Goal: Information Seeking & Learning: Learn about a topic

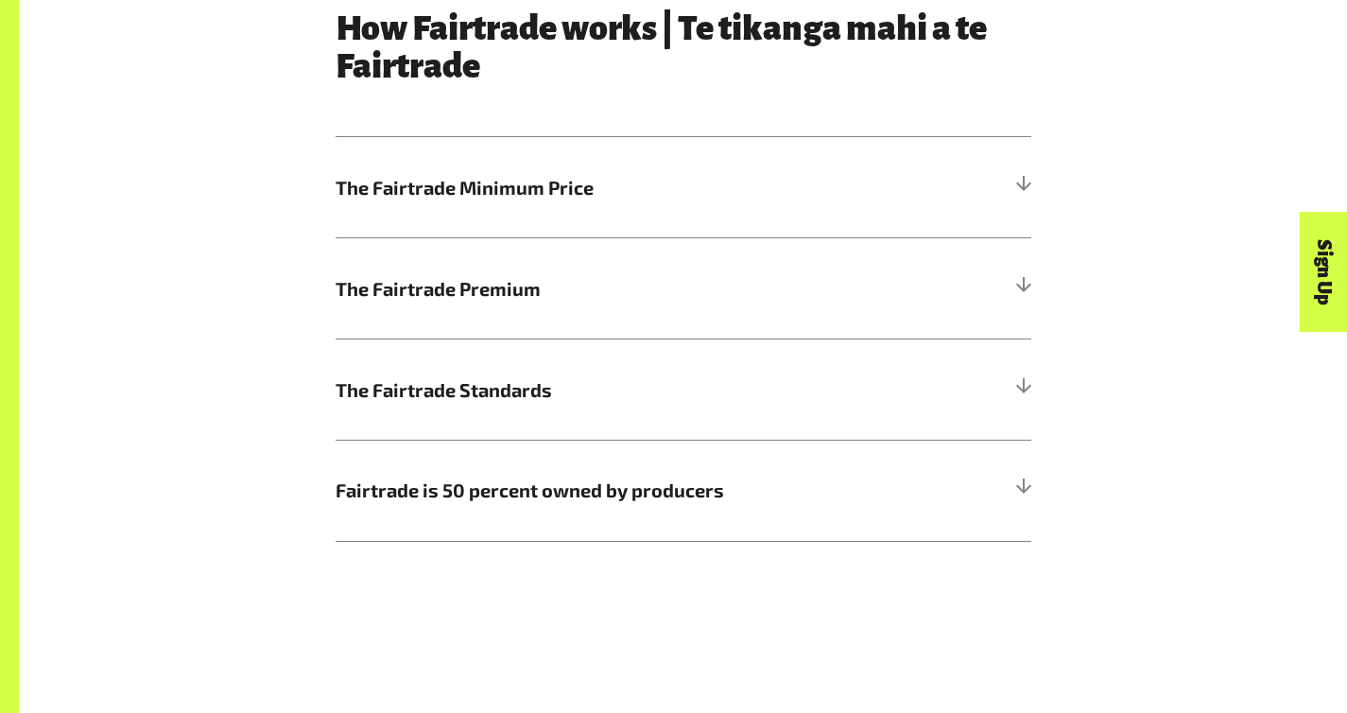
scroll to position [1034, 0]
click at [478, 200] on span "The Fairtrade Minimum Price" at bounding box center [597, 187] width 522 height 28
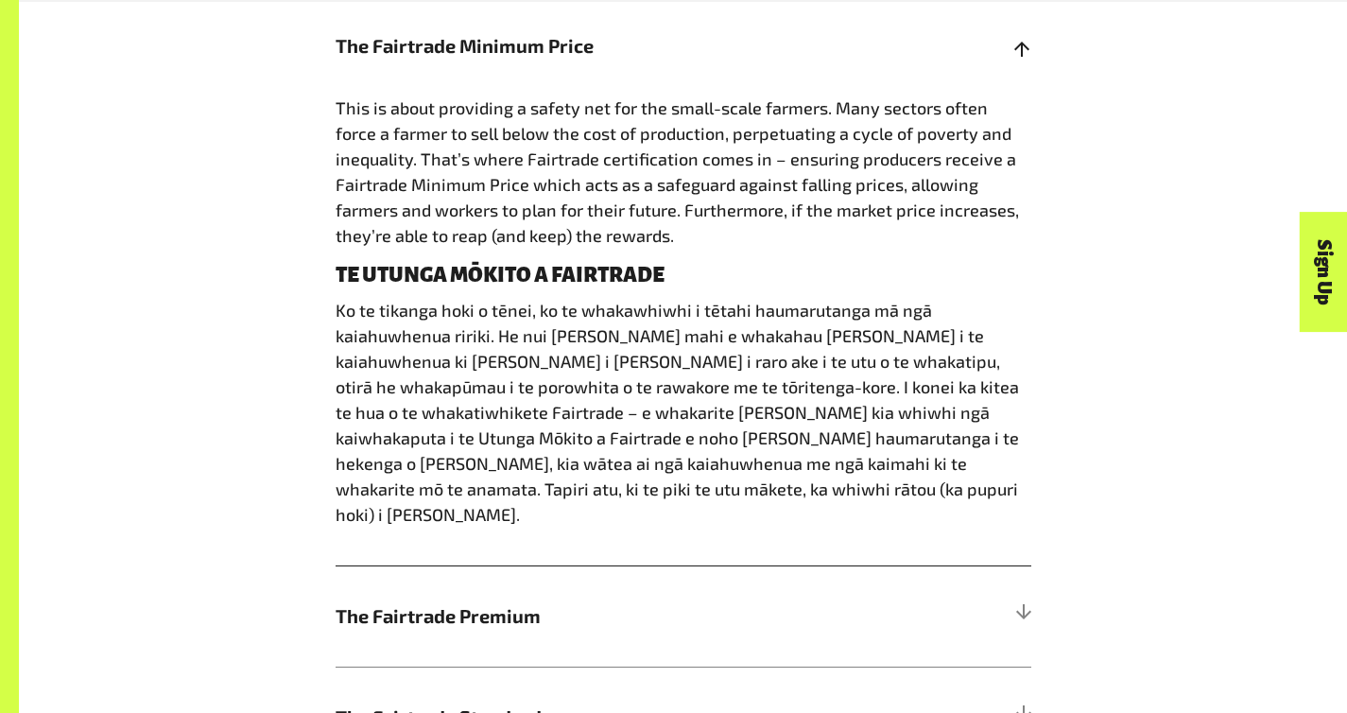
scroll to position [1429, 0]
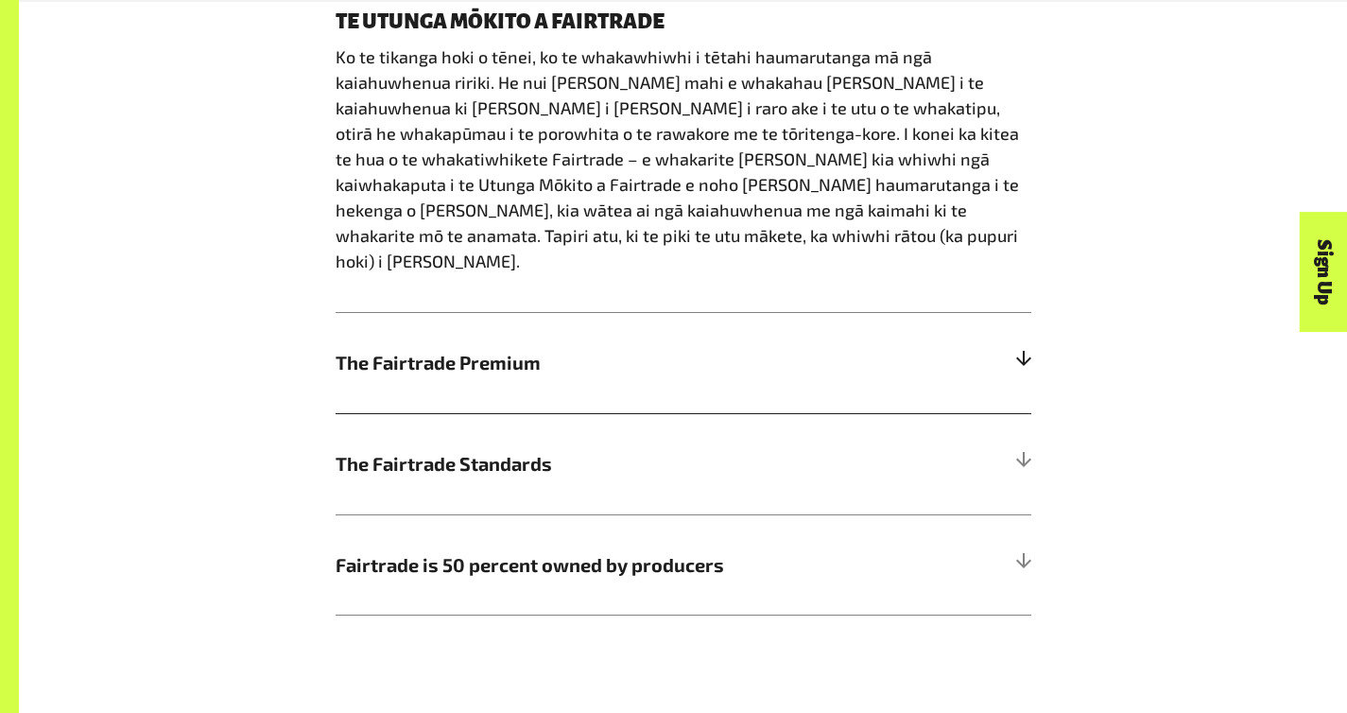
click at [744, 322] on h5 "The Fairtrade Premium" at bounding box center [684, 362] width 696 height 101
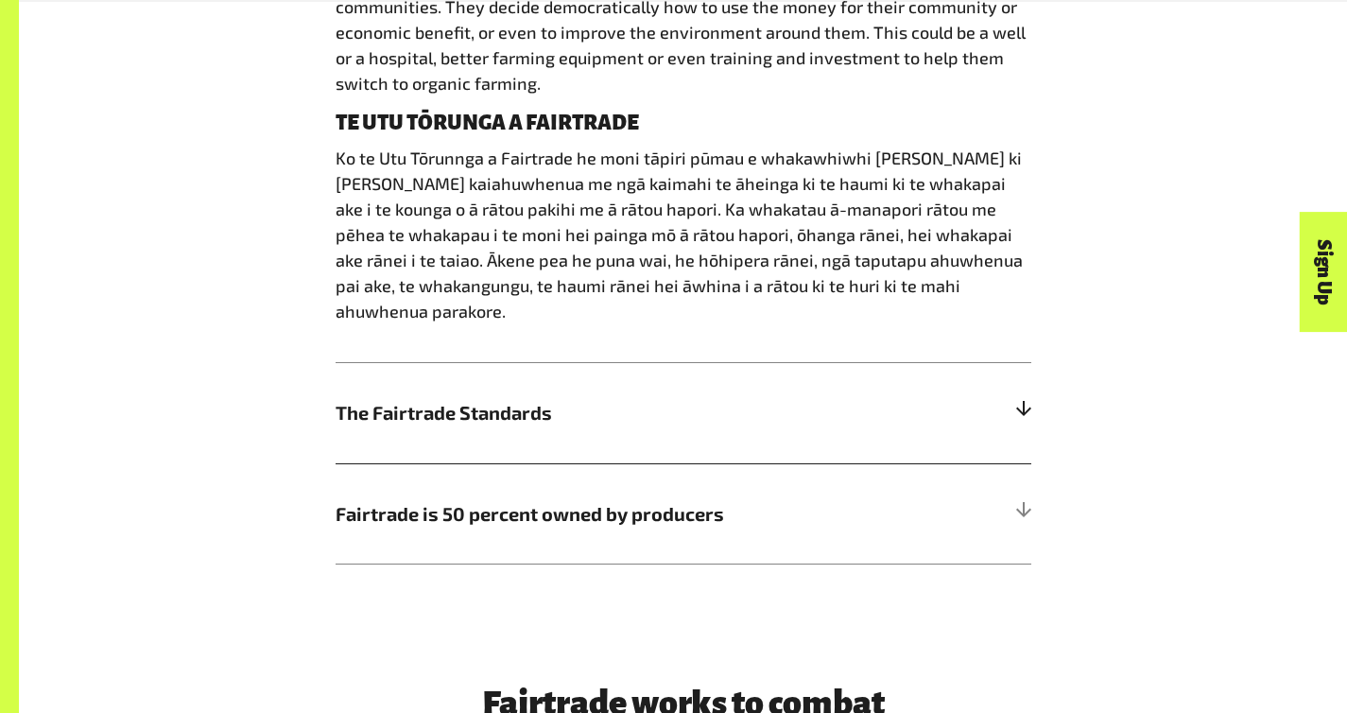
click at [746, 398] on span "The Fairtrade Standards" at bounding box center [597, 412] width 522 height 28
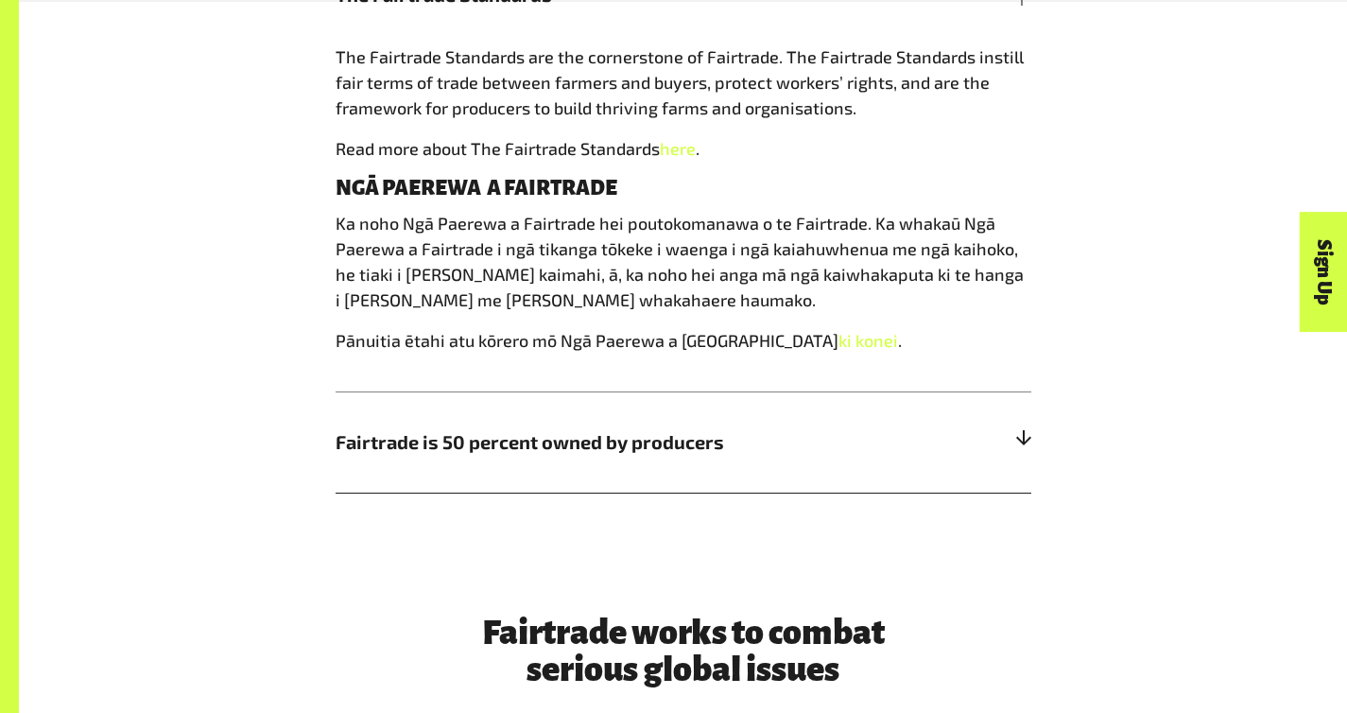
click at [755, 444] on span "Fairtrade is 50 percent owned by producers" at bounding box center [597, 441] width 522 height 28
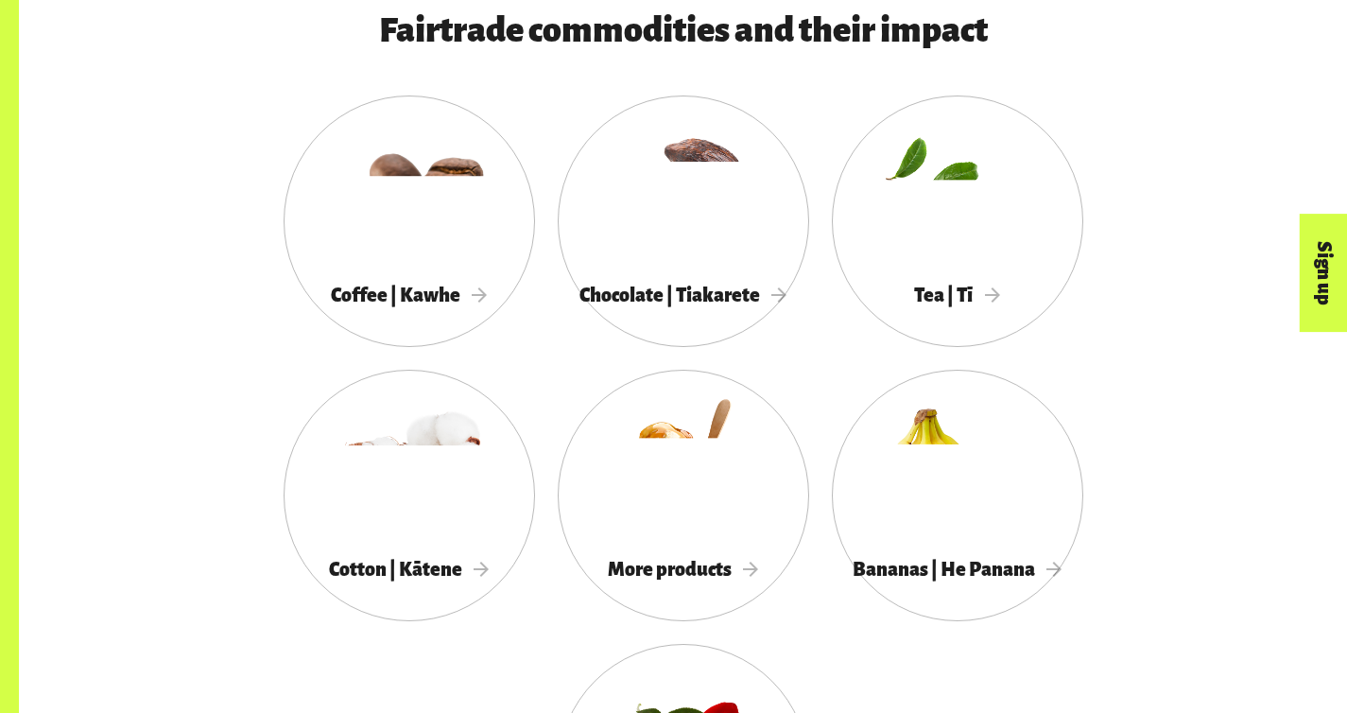
scroll to position [1677, 0]
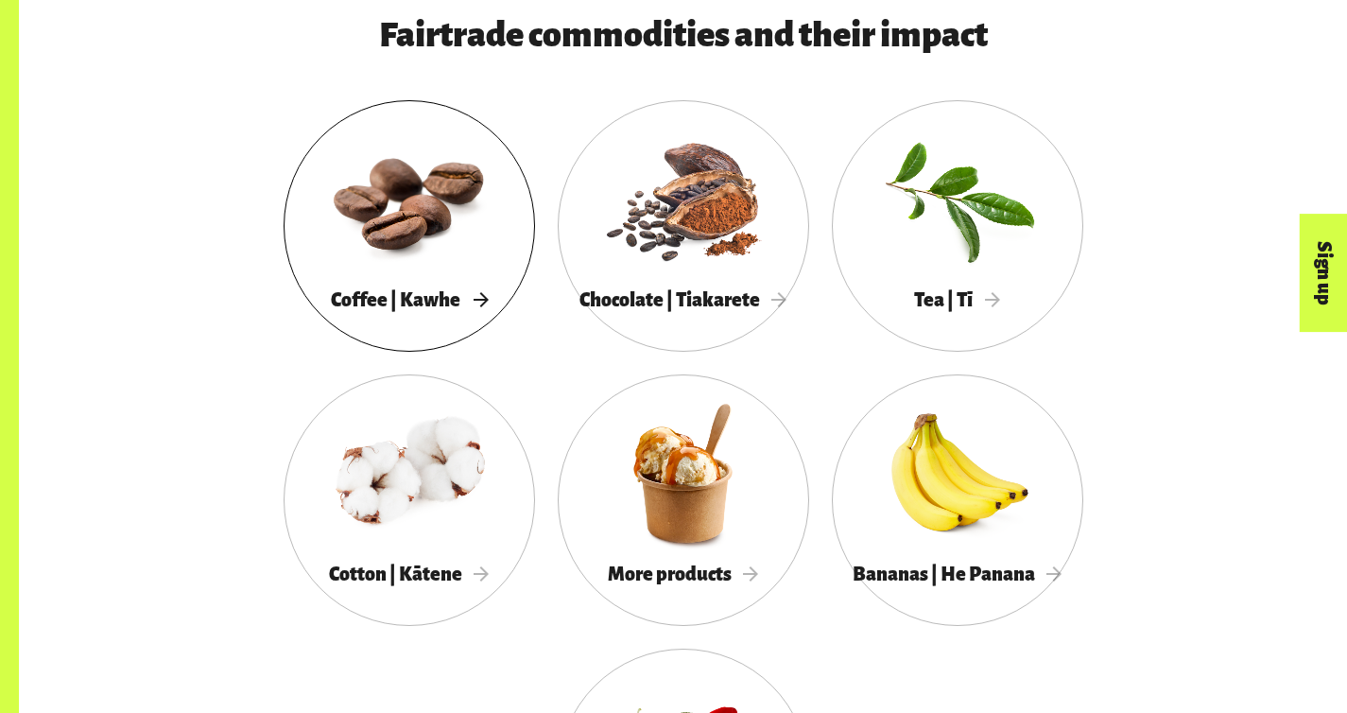
click at [284, 281] on div at bounding box center [409, 199] width 251 height 164
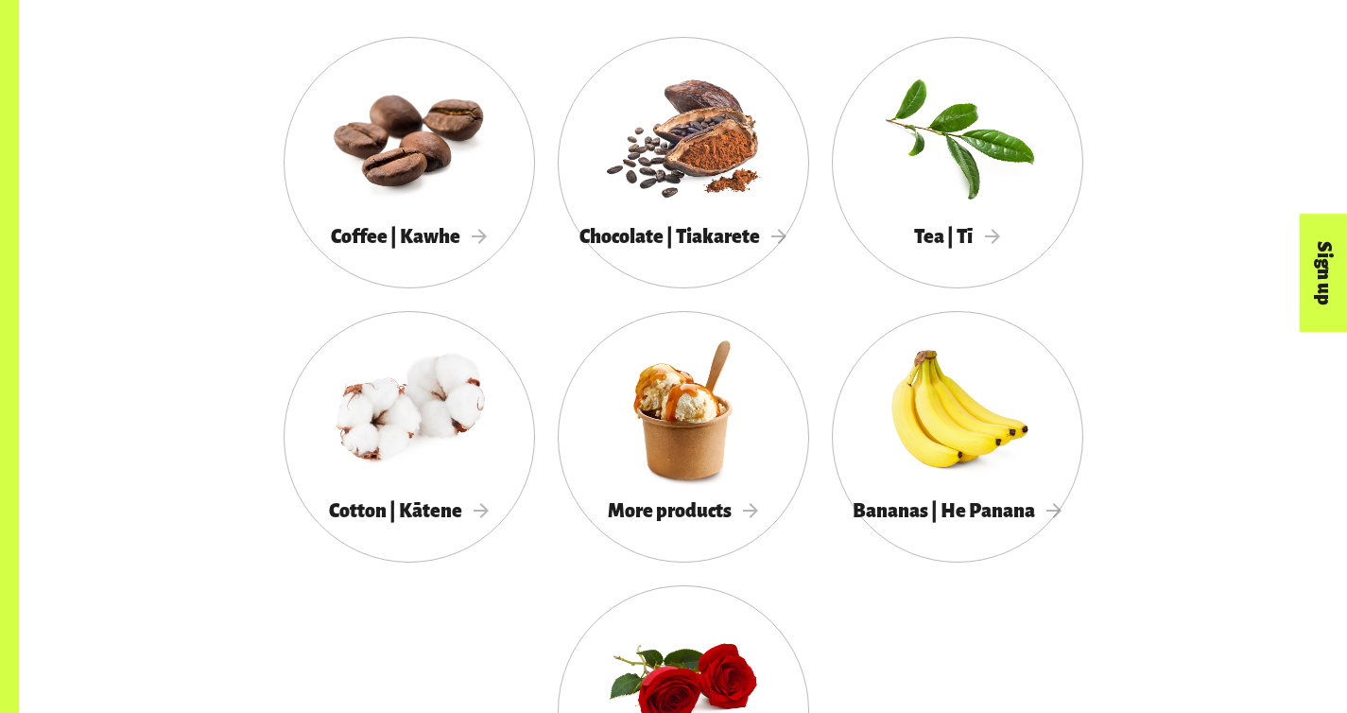
scroll to position [1742, 0]
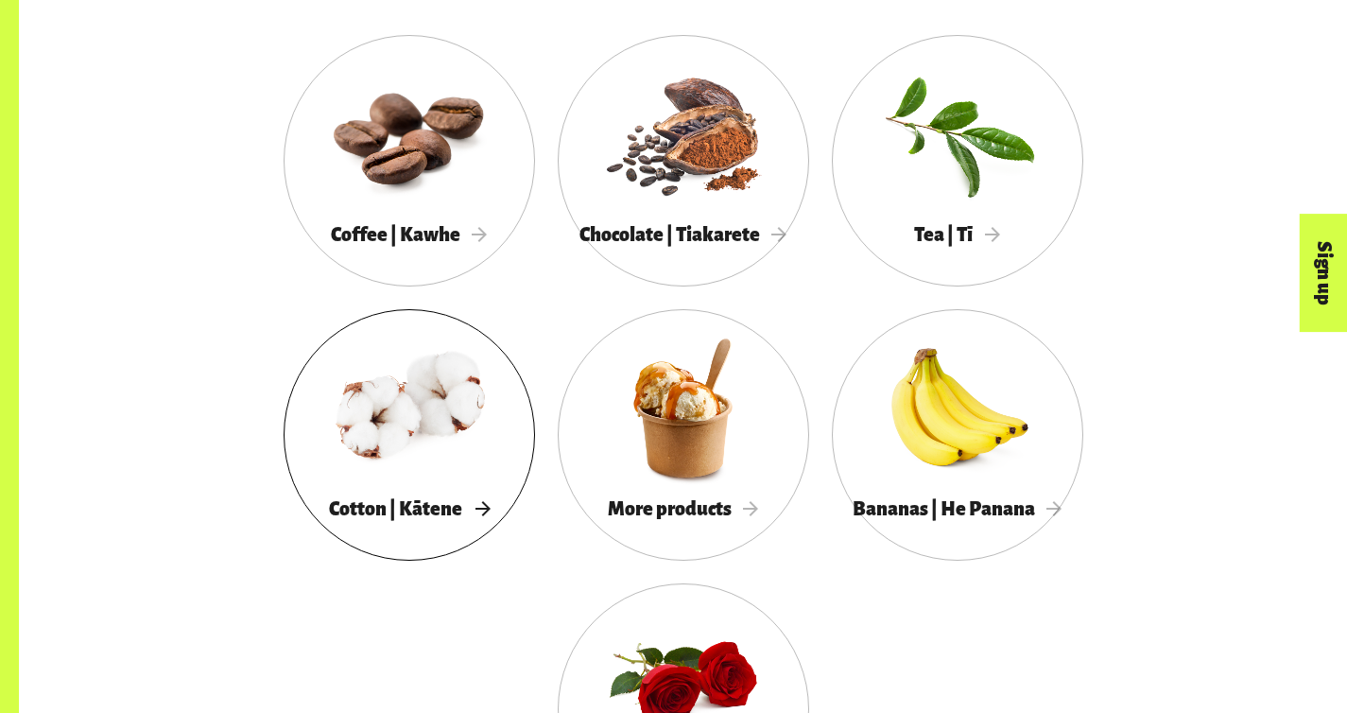
click at [535, 326] on div at bounding box center [409, 408] width 251 height 164
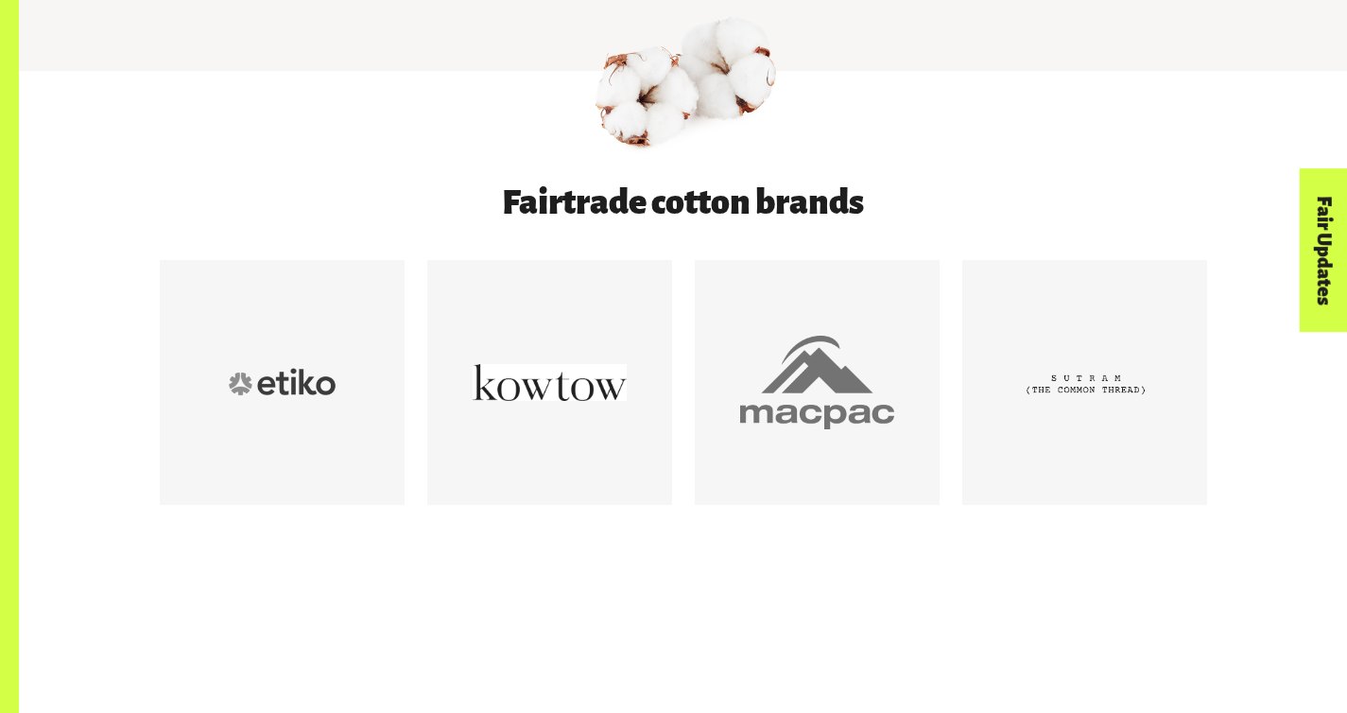
scroll to position [931, 0]
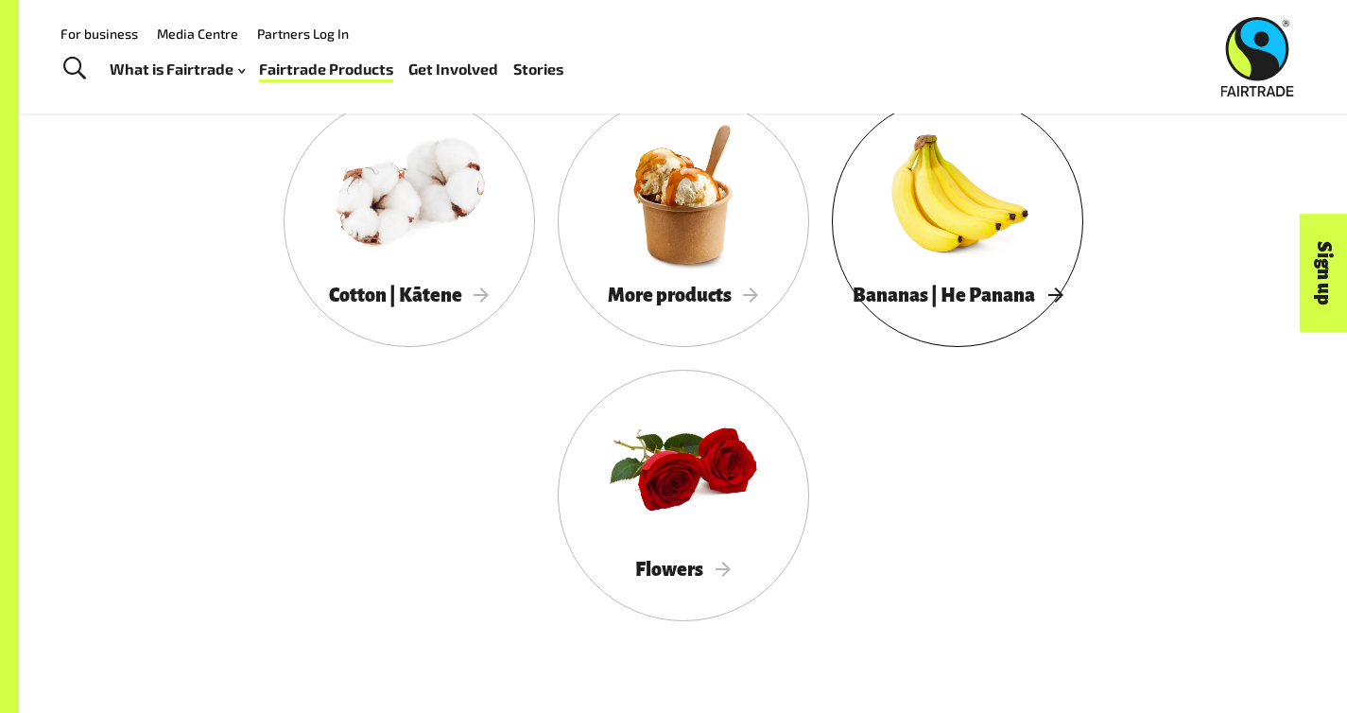
scroll to position [1806, 0]
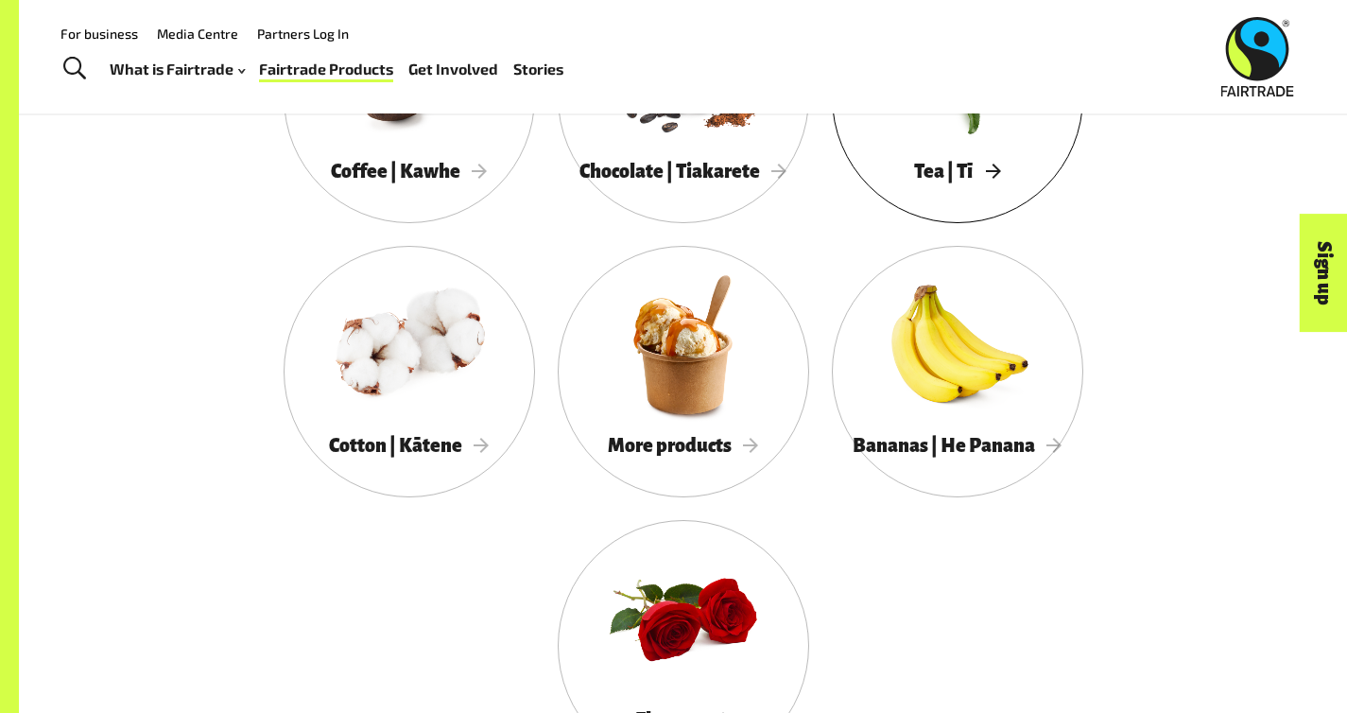
click at [914, 182] on span "Tea | Tī" at bounding box center [957, 171] width 86 height 21
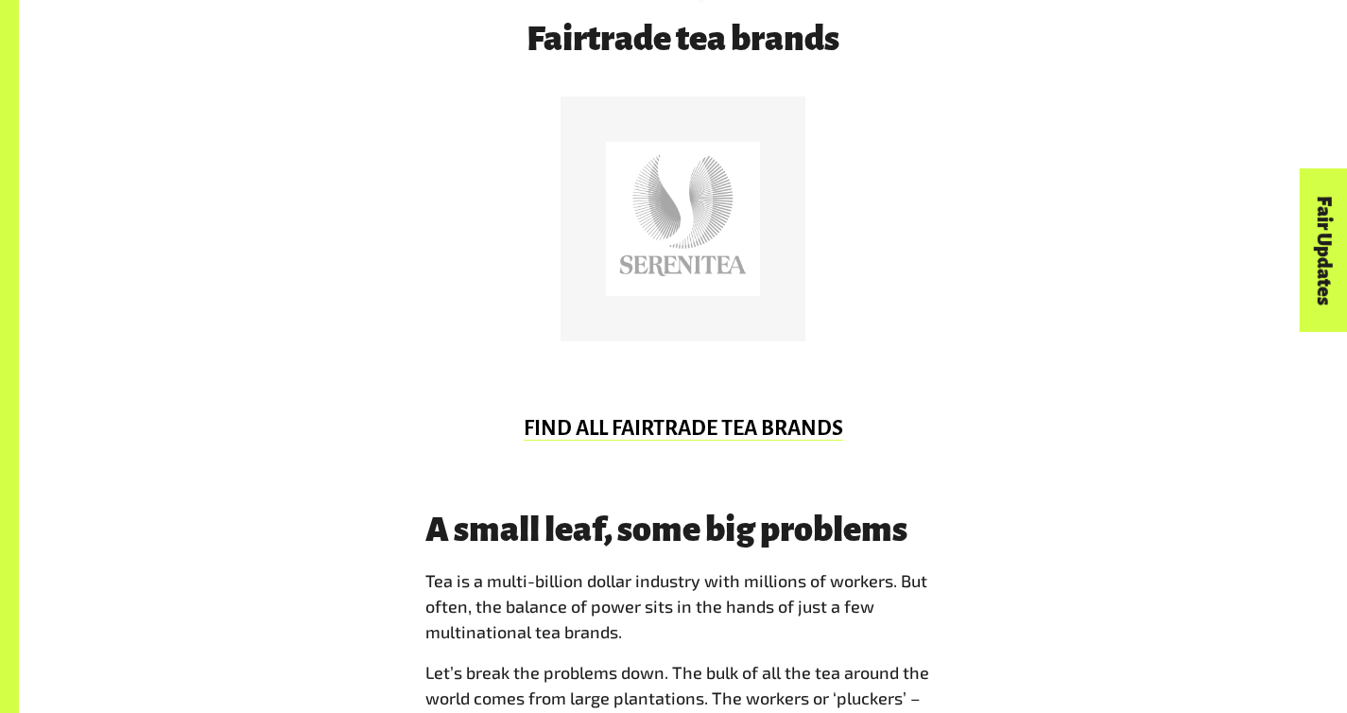
scroll to position [1081, 0]
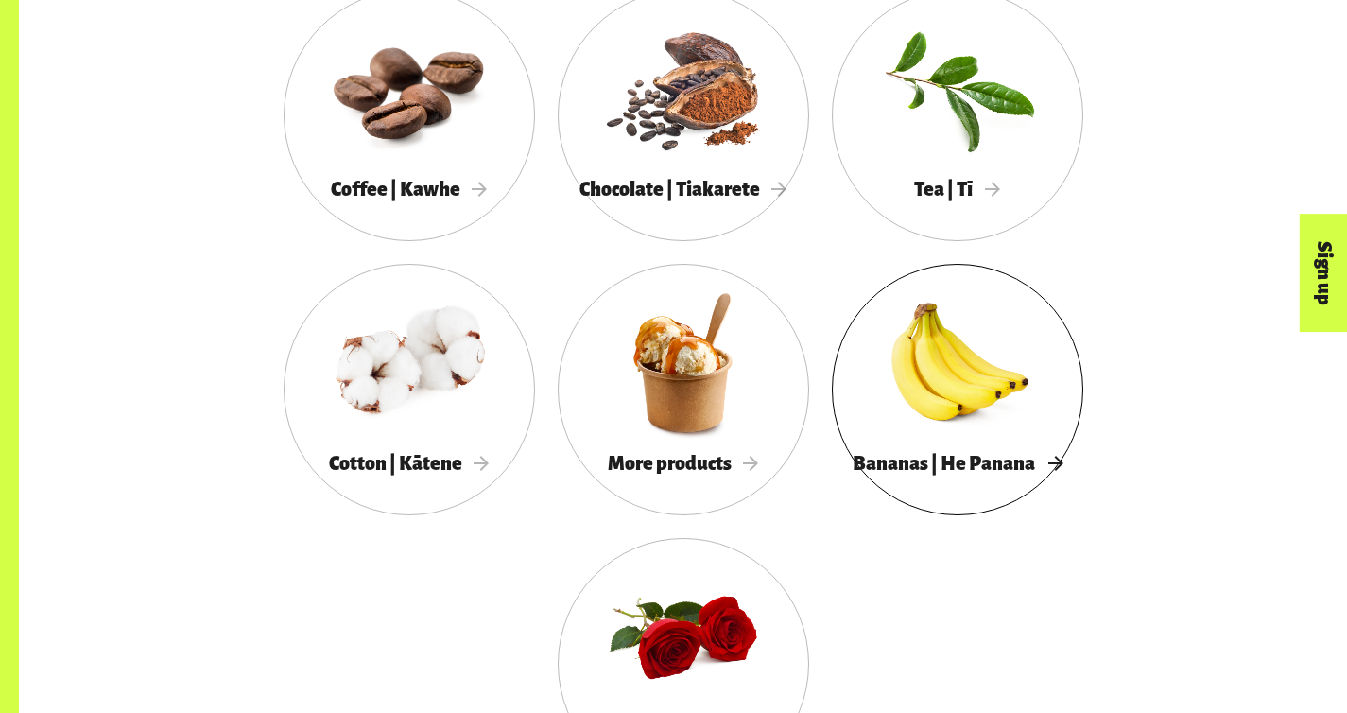
scroll to position [1806, 0]
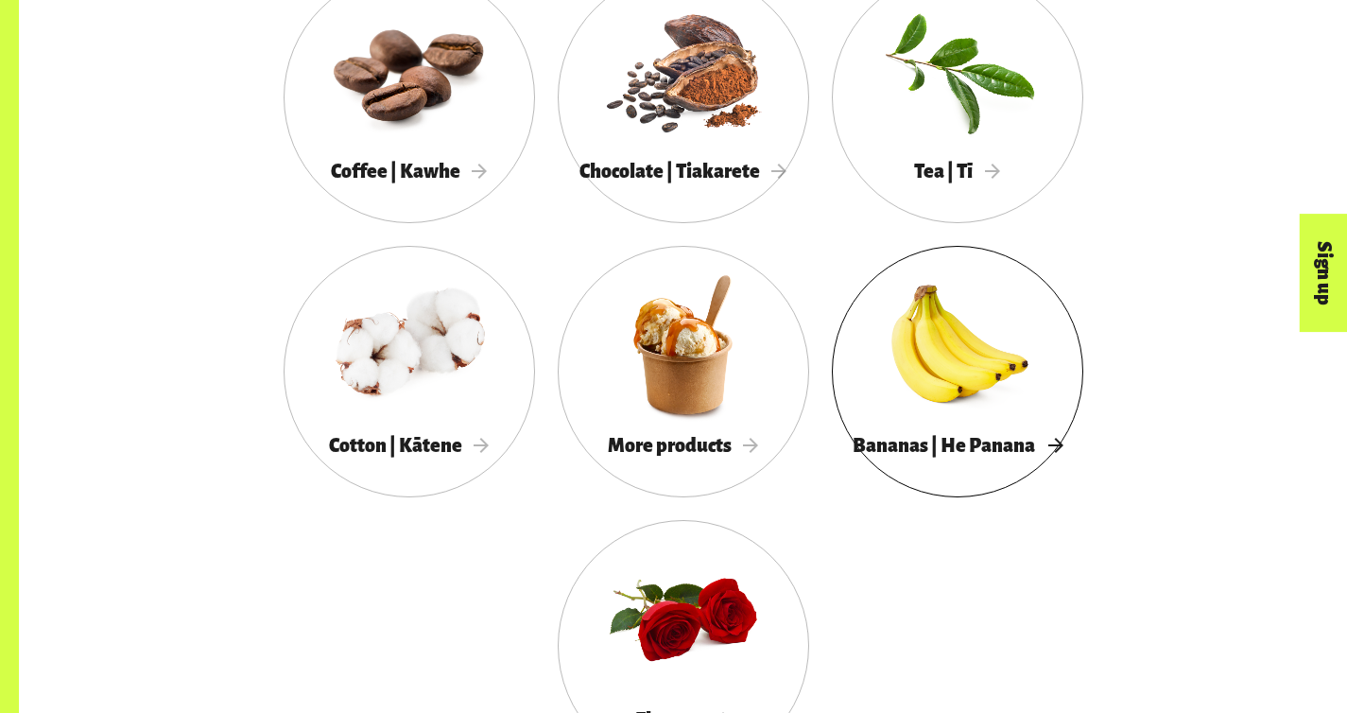
click at [832, 372] on div at bounding box center [957, 345] width 251 height 164
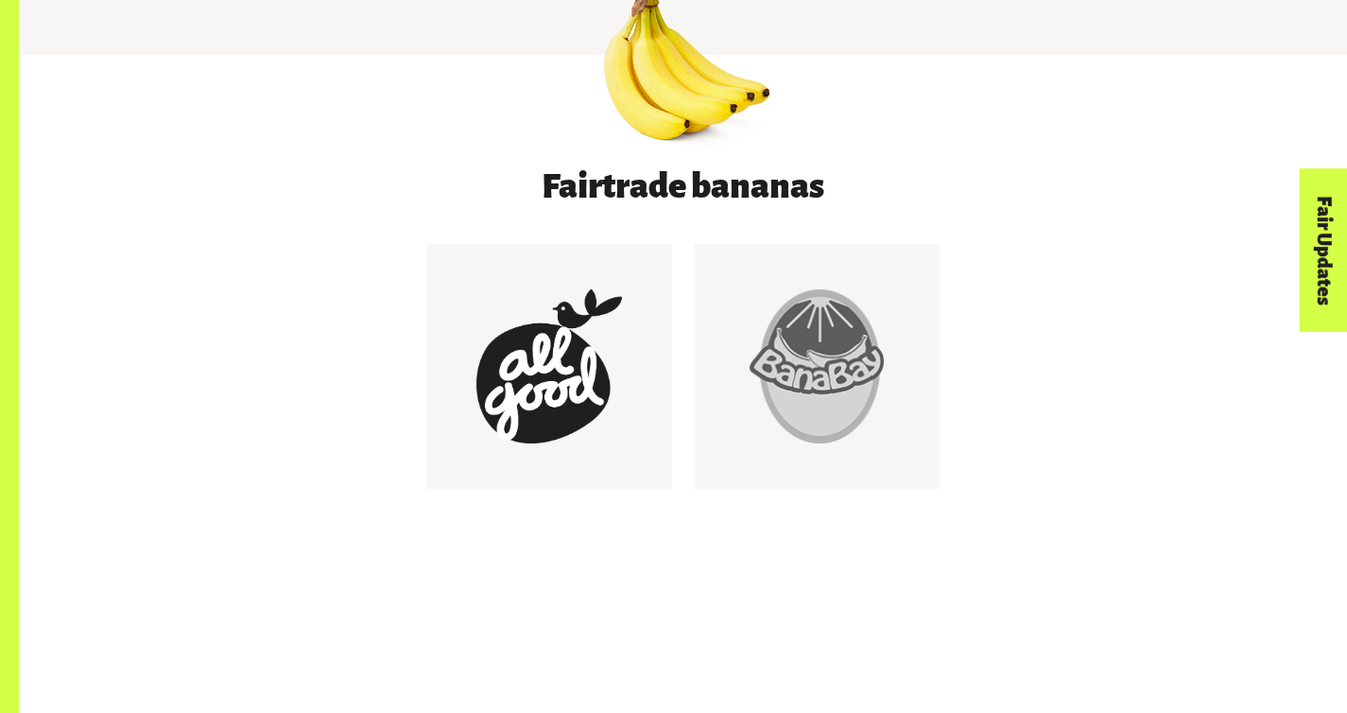
scroll to position [962, 0]
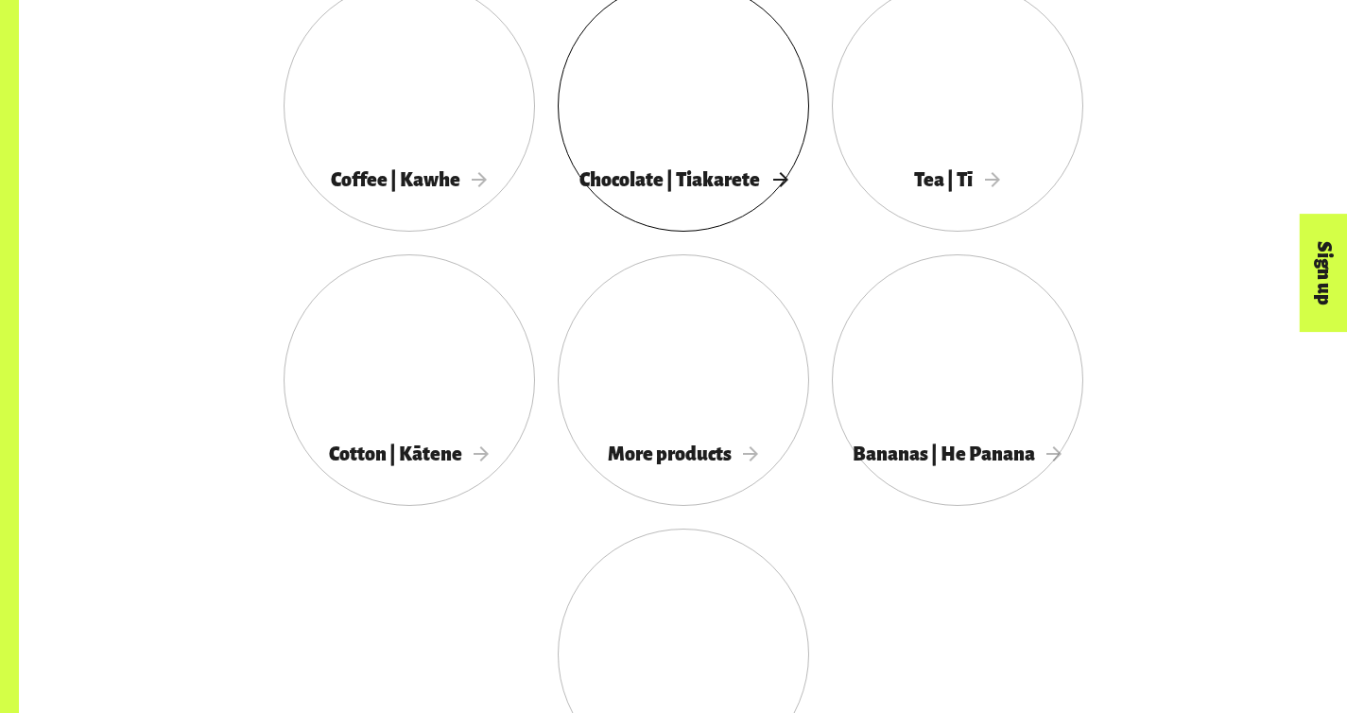
scroll to position [1806, 0]
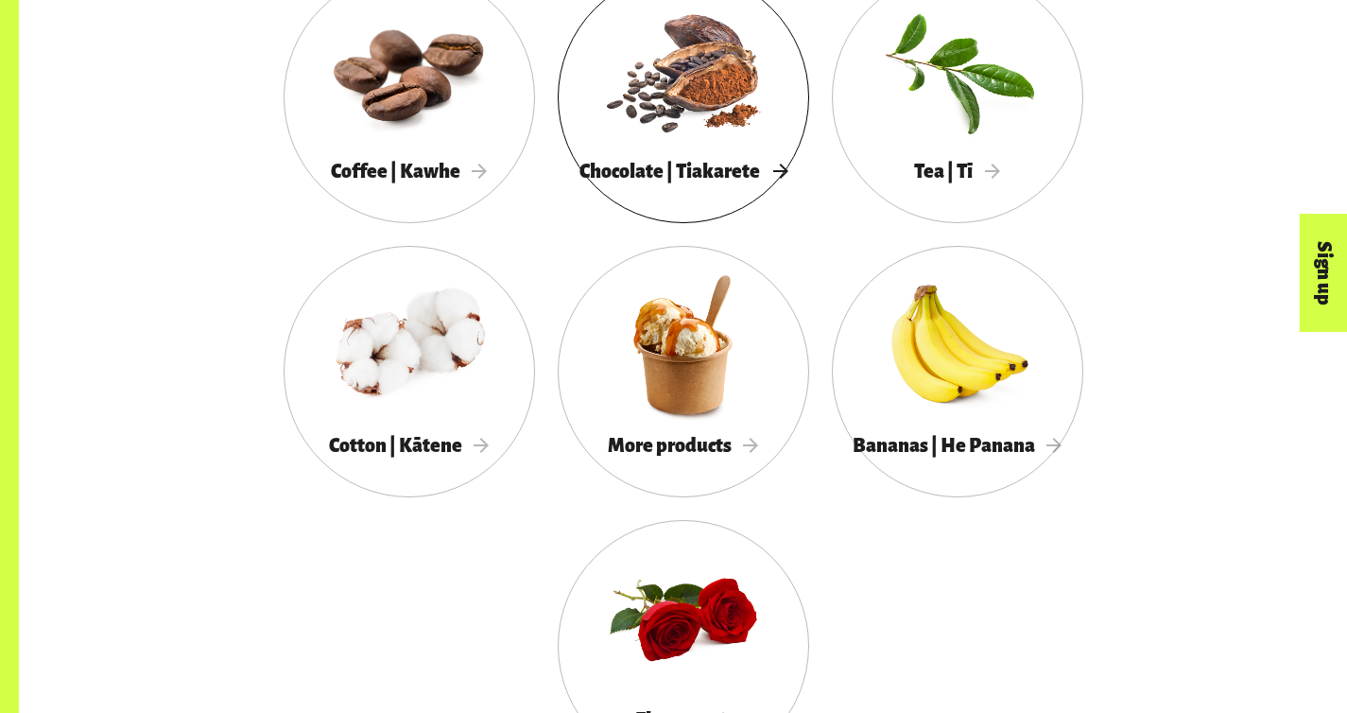
click at [589, 152] on div at bounding box center [683, 71] width 251 height 164
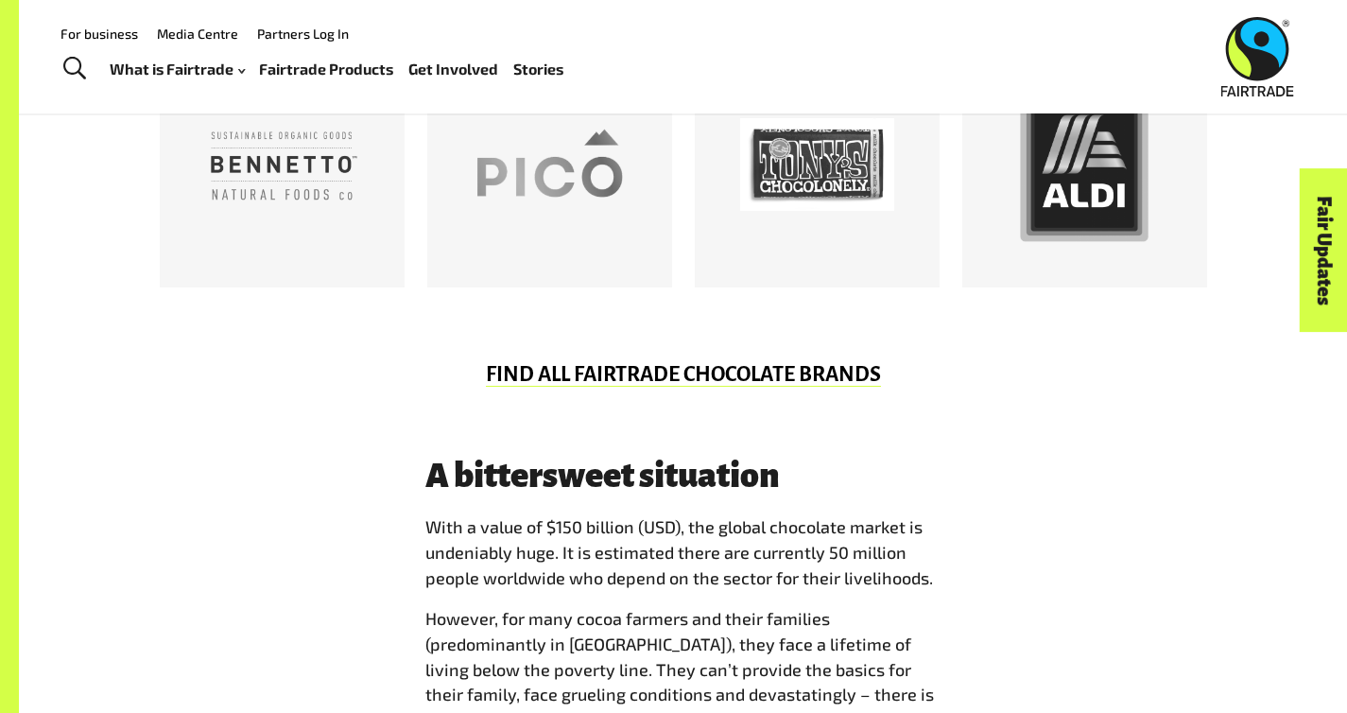
scroll to position [1169, 0]
